Goal: Information Seeking & Learning: Learn about a topic

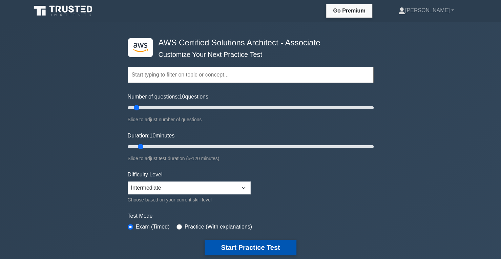
click at [241, 247] on button "Start Practice Test" at bounding box center [249, 248] width 91 height 16
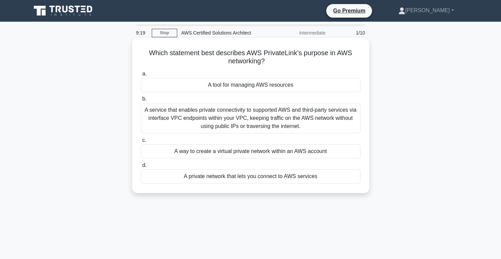
click at [273, 176] on div "A private network that lets you connect to AWS services" at bounding box center [250, 176] width 219 height 14
click at [141, 168] on input "d. A private network that lets you connect to AWS services" at bounding box center [141, 165] width 0 height 4
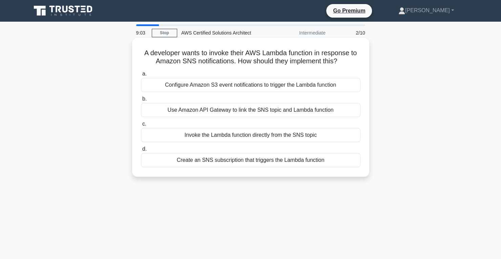
click at [225, 161] on div "Create an SNS subscription that triggers the Lambda function" at bounding box center [250, 160] width 219 height 14
click at [141, 151] on input "d. Create an SNS subscription that triggers the Lambda function" at bounding box center [141, 149] width 0 height 4
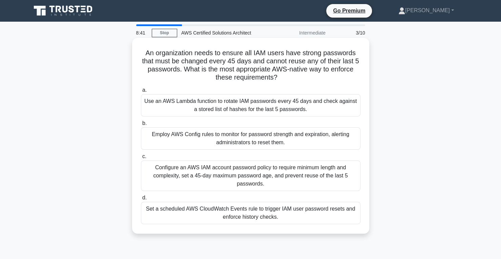
click at [229, 172] on div "Configure an AWS IAM account password policy to require minimum length and comp…" at bounding box center [250, 175] width 219 height 30
click at [141, 159] on input "c. Configure an AWS IAM account password policy to require minimum length and c…" at bounding box center [141, 156] width 0 height 4
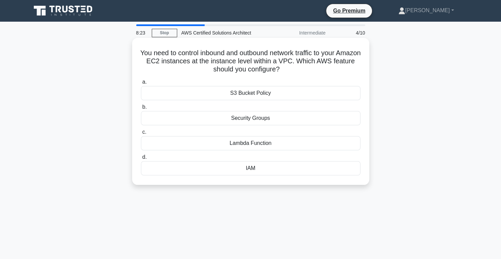
click at [245, 118] on div "Security Groups" at bounding box center [250, 118] width 219 height 14
click at [141, 109] on input "b. Security Groups" at bounding box center [141, 107] width 0 height 4
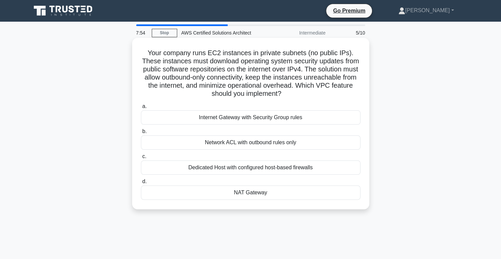
click at [246, 145] on div "Network ACL with outbound rules only" at bounding box center [250, 142] width 219 height 14
click at [141, 134] on input "b. Network ACL with outbound rules only" at bounding box center [141, 131] width 0 height 4
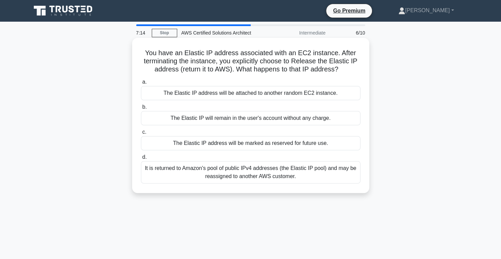
click at [257, 174] on div "It is returned to Amazon's pool of public IPv4 addresses (the Elastic IP pool) …" at bounding box center [250, 172] width 219 height 22
click at [141, 159] on input "d. It is returned to Amazon's pool of public IPv4 addresses (the Elastic IP poo…" at bounding box center [141, 157] width 0 height 4
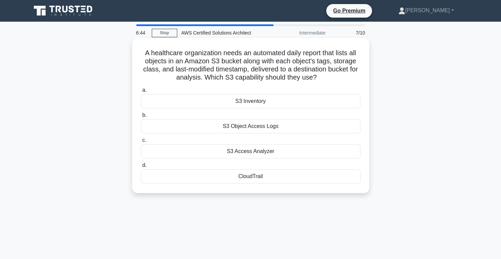
click at [250, 101] on div "S3 Inventory" at bounding box center [250, 101] width 219 height 14
click at [141, 92] on input "a. S3 Inventory" at bounding box center [141, 90] width 0 height 4
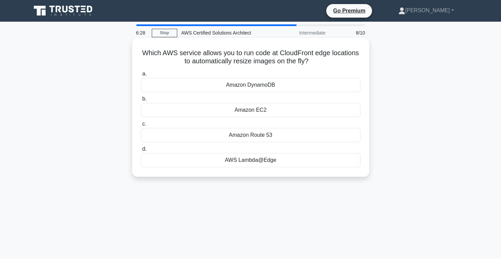
click at [248, 87] on div "Amazon DynamoDB" at bounding box center [250, 85] width 219 height 14
click at [141, 76] on input "a. Amazon DynamoDB" at bounding box center [141, 74] width 0 height 4
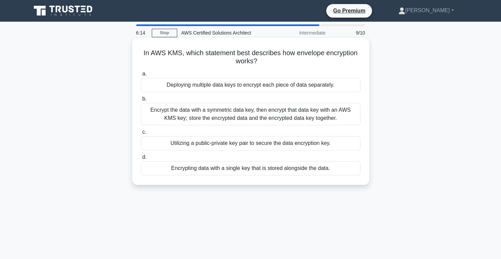
click at [233, 114] on div "Encrypt the data with a symmetric data key, then encrypt that data key with an …" at bounding box center [250, 114] width 219 height 22
click at [141, 101] on input "b. Encrypt the data with a symmetric data key, then encrypt that data key with …" at bounding box center [141, 99] width 0 height 4
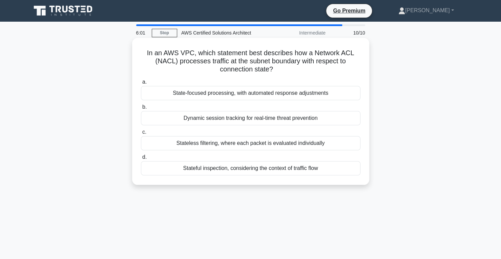
click at [219, 169] on div "Stateful inspection, considering the context of traffic flow" at bounding box center [250, 168] width 219 height 14
click at [141, 159] on input "d. Stateful inspection, considering the context of traffic flow" at bounding box center [141, 157] width 0 height 4
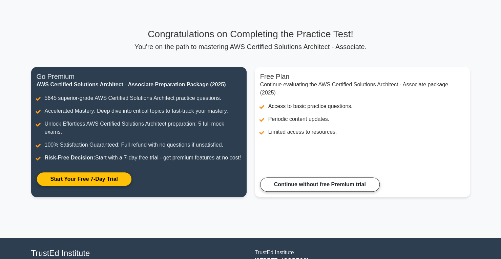
scroll to position [87, 0]
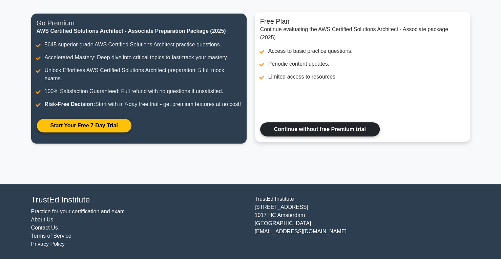
click at [315, 132] on link "Continue without free Premium trial" at bounding box center [319, 129] width 119 height 14
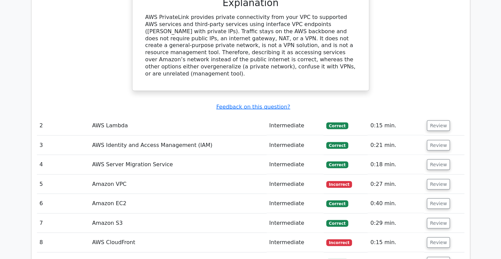
scroll to position [778, 0]
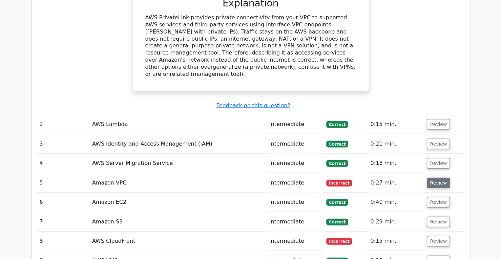
click at [436, 178] on button "Review" at bounding box center [437, 183] width 23 height 10
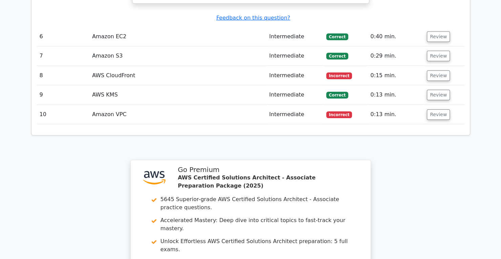
scroll to position [1185, 0]
